Goal: Find specific page/section

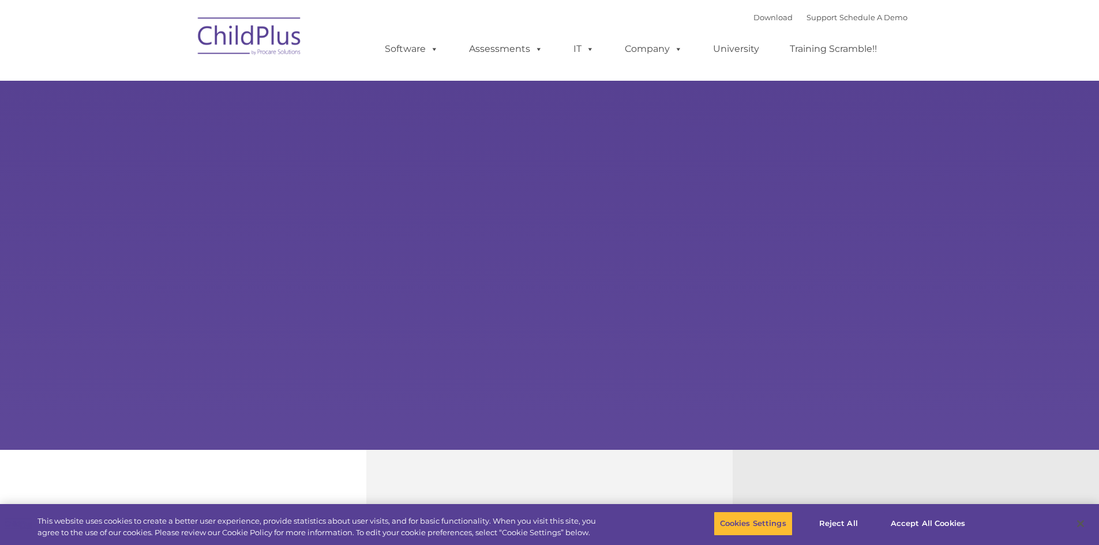
select select "MEDIUM"
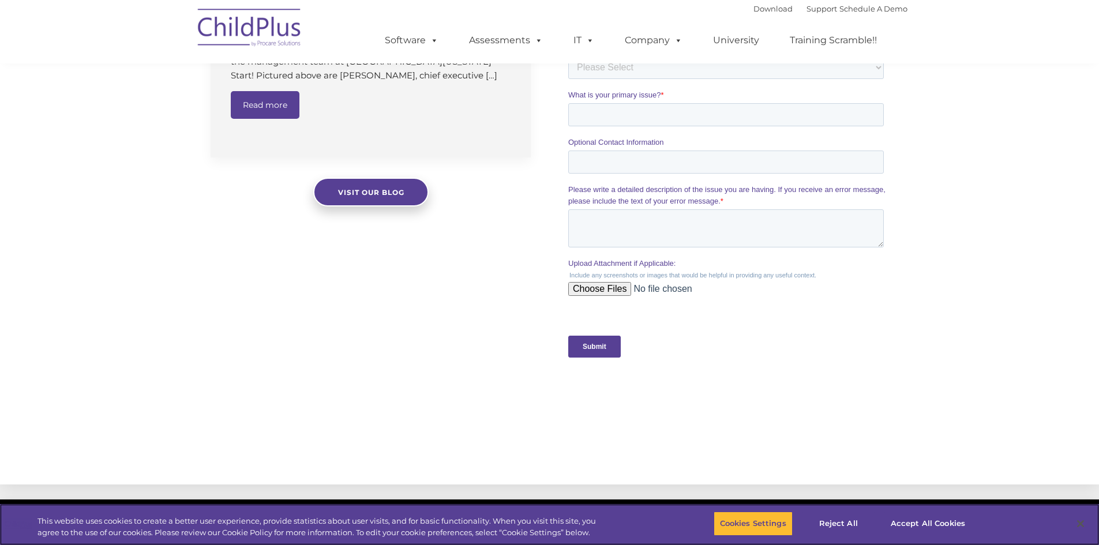
scroll to position [925, 0]
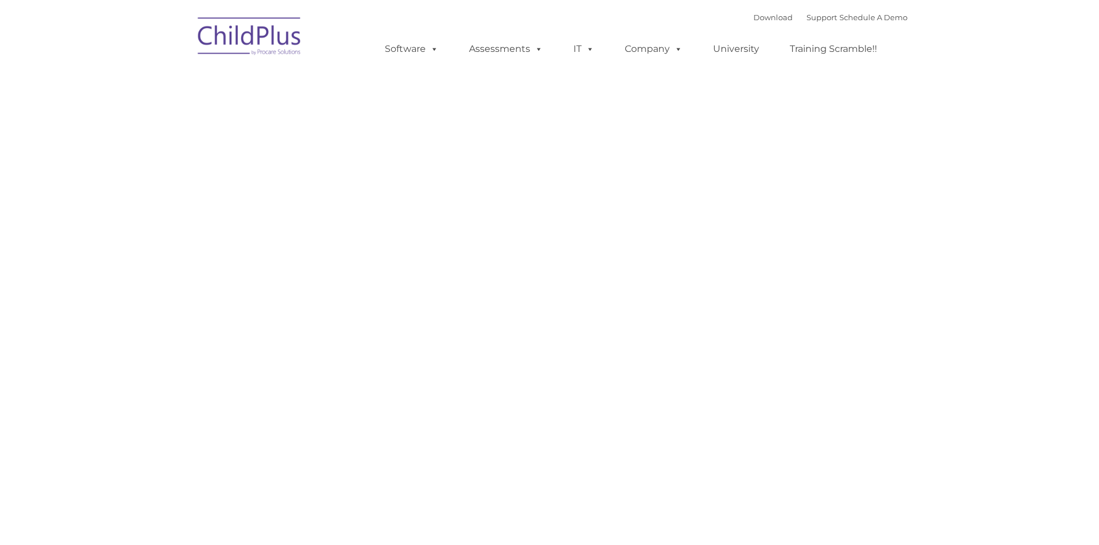
type input ""
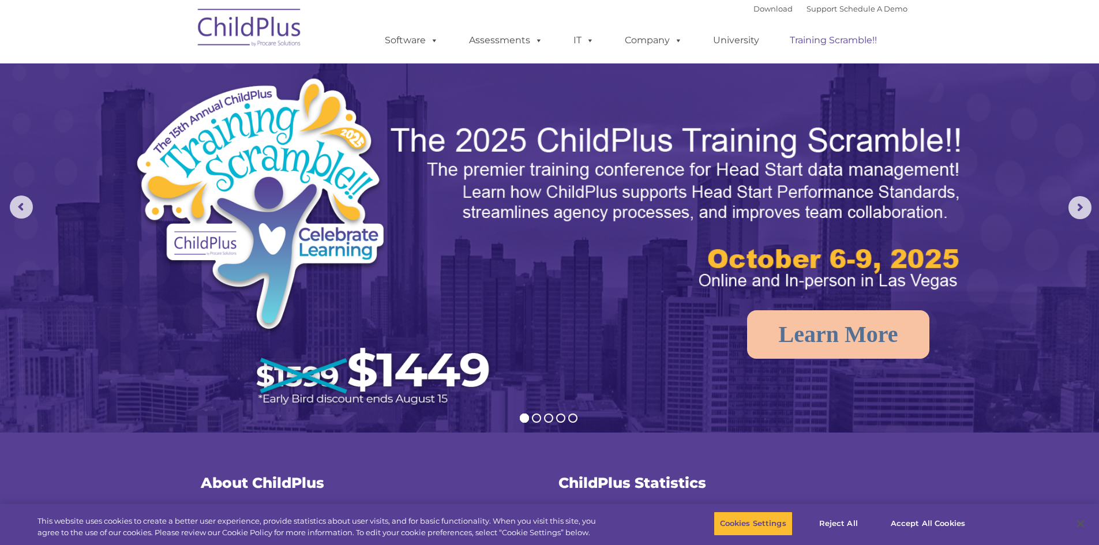
click at [841, 35] on link "Training Scramble!!" at bounding box center [833, 40] width 110 height 23
